Goal: Transaction & Acquisition: Download file/media

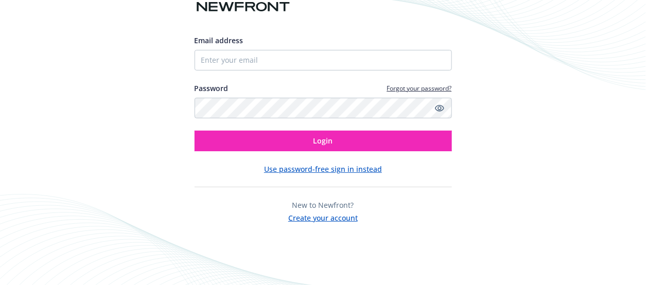
type input "[EMAIL_ADDRESS][DOMAIN_NAME]"
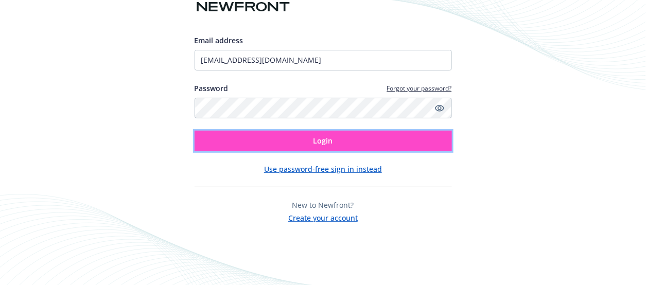
click at [296, 144] on button "Login" at bounding box center [323, 141] width 257 height 21
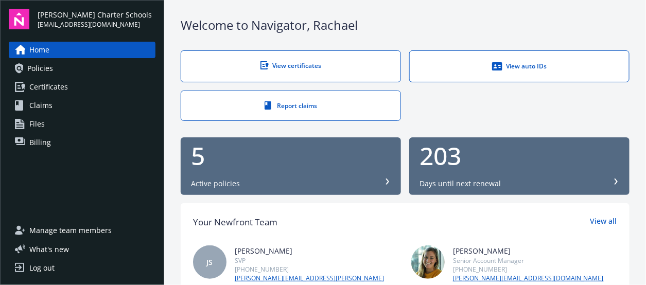
click at [65, 89] on span "Certificates" at bounding box center [48, 87] width 39 height 16
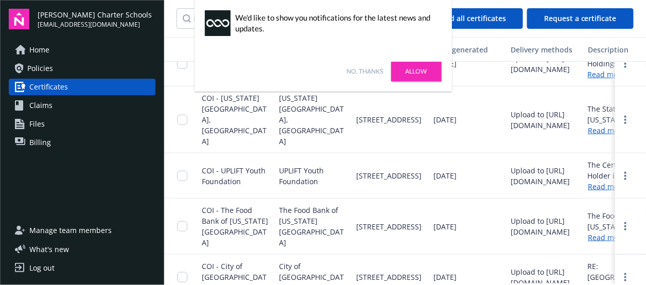
scroll to position [360, 0]
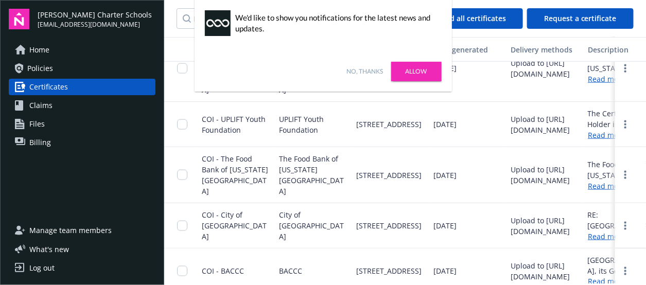
click at [562, 164] on div "Upload to [URL][DOMAIN_NAME]" at bounding box center [545, 175] width 69 height 22
click at [624, 171] on icon "more" at bounding box center [625, 175] width 2 height 8
click at [594, 180] on link "Download" at bounding box center [597, 190] width 67 height 21
click at [417, 68] on link "Allow" at bounding box center [416, 72] width 50 height 20
